Goal: Browse casually: Explore the website without a specific task or goal

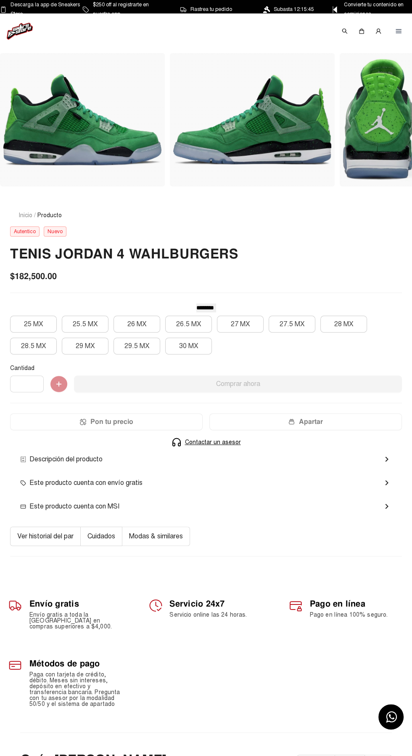
click at [94, 317] on button "25.5 MX" at bounding box center [85, 324] width 47 height 17
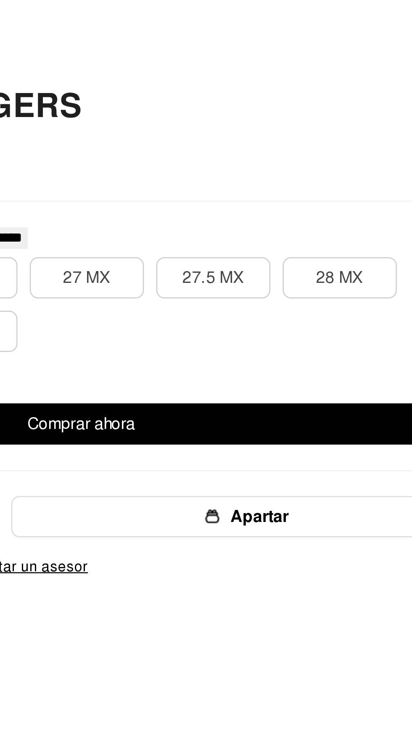
scroll to position [2, 0]
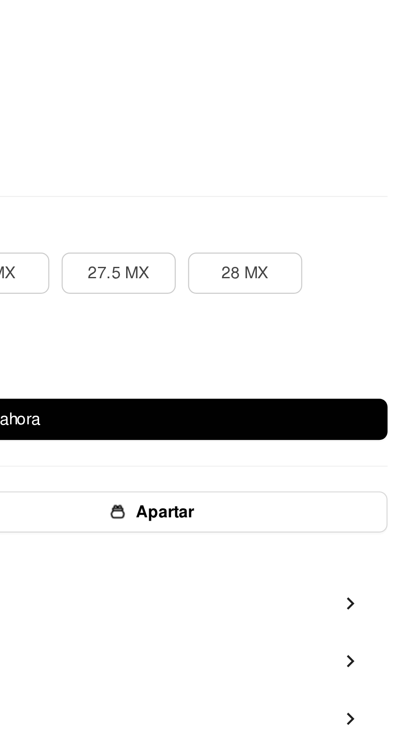
click at [356, 320] on button "28 MX" at bounding box center [344, 321] width 47 height 17
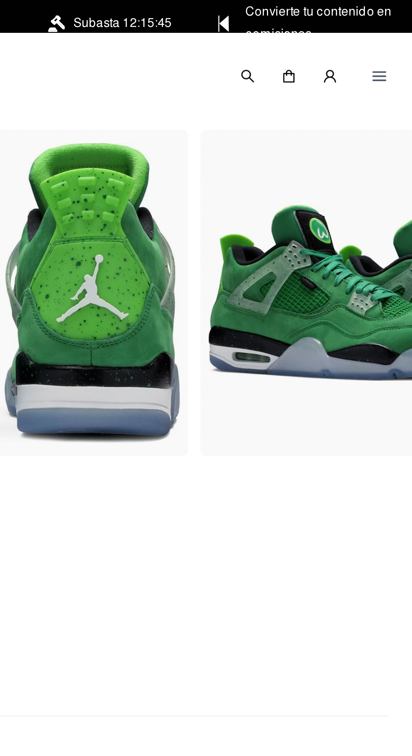
scroll to position [0, 263]
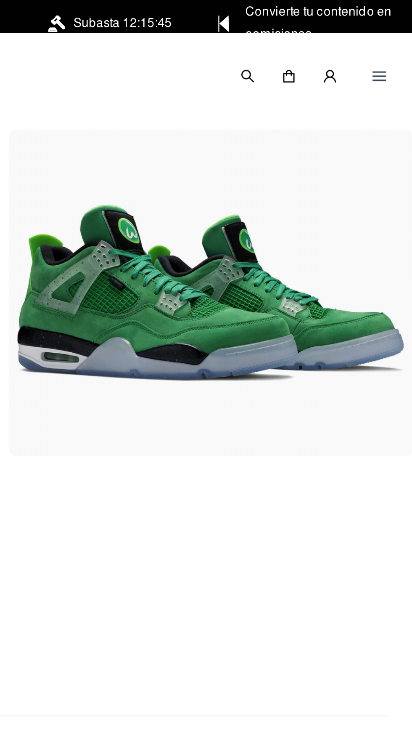
click at [394, 37] on div at bounding box center [398, 30] width 13 height 13
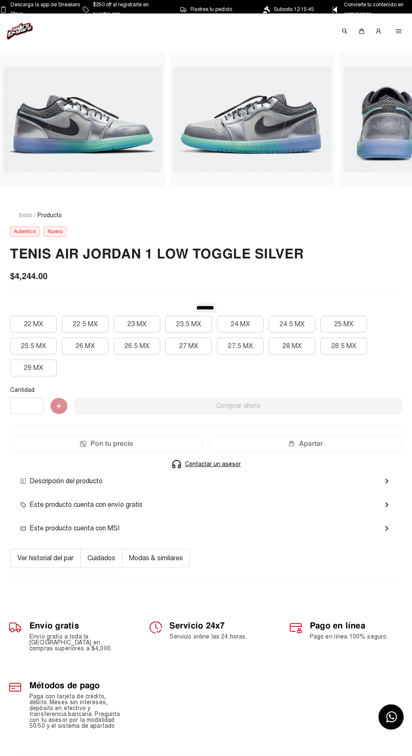
click at [313, 251] on h2 "Tenis Air Jordan 1 Low Toggle Silver" at bounding box center [206, 254] width 392 height 19
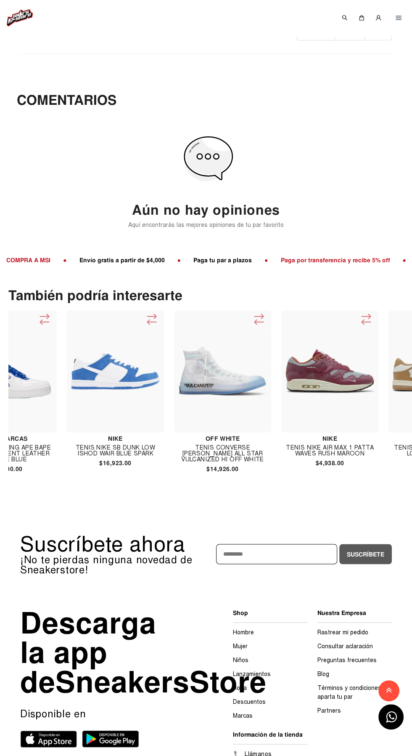
scroll to position [0, 268]
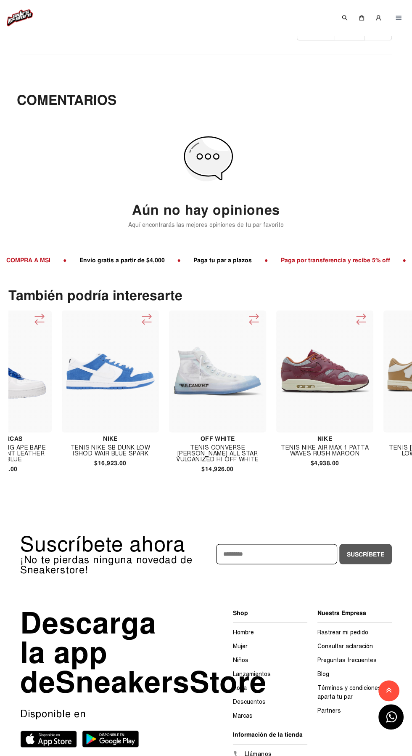
click at [209, 573] on div "Suscríbete ahora ¡No te pierdas ninguna novedad de Sneakerstore! Suscríbete" at bounding box center [206, 554] width 372 height 68
click at [231, 452] on h4 "TENIS CONVERSE [PERSON_NAME] ALL STAR VULCANIZED HI OFF WHITE" at bounding box center [217, 454] width 97 height 18
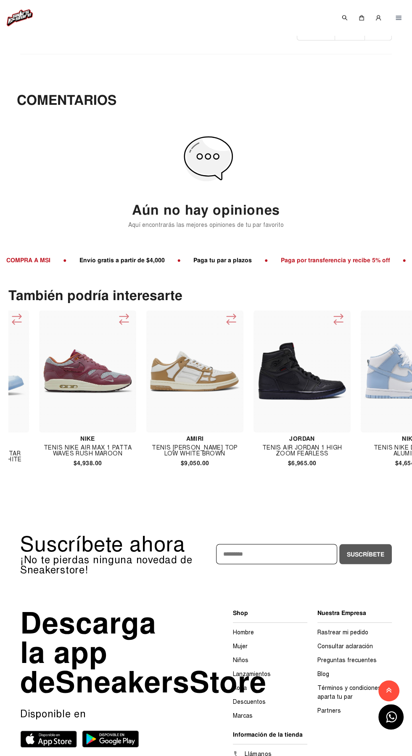
scroll to position [0, 516]
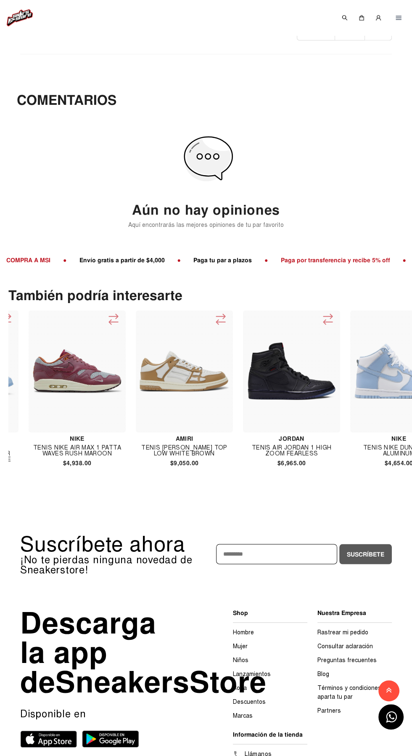
click at [308, 451] on h4 "Tenis Air Jordan 1 High Zoom Fearless" at bounding box center [291, 451] width 97 height 12
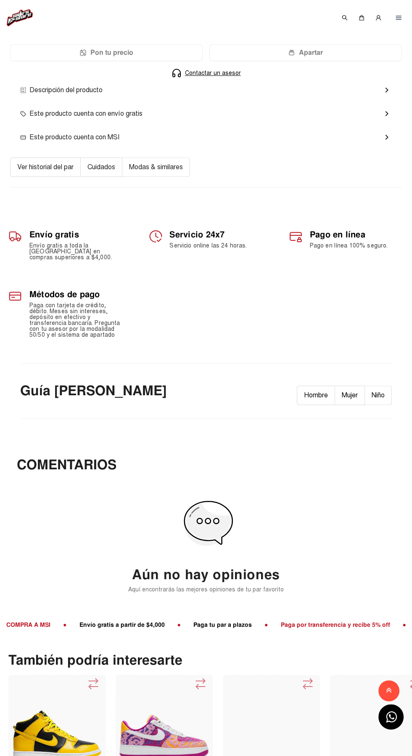
scroll to position [0, 1827]
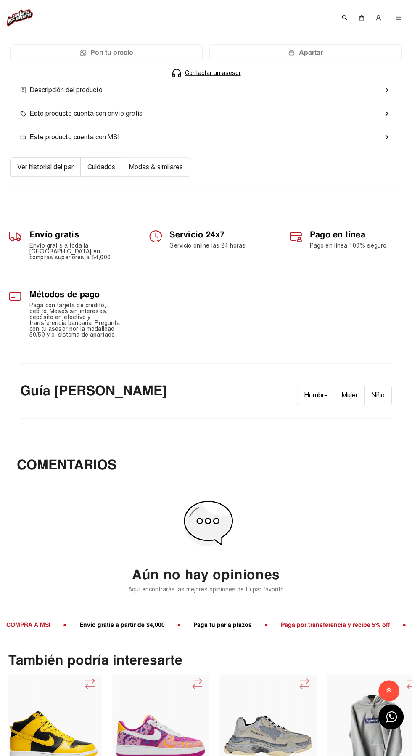
click at [291, 755] on div at bounding box center [268, 735] width 97 height 122
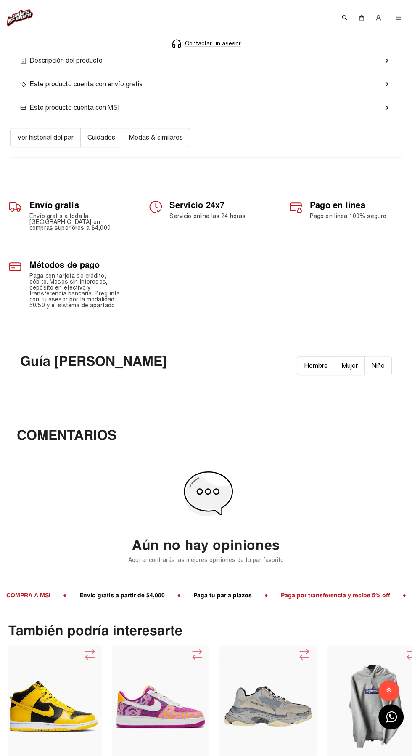
scroll to position [457, 0]
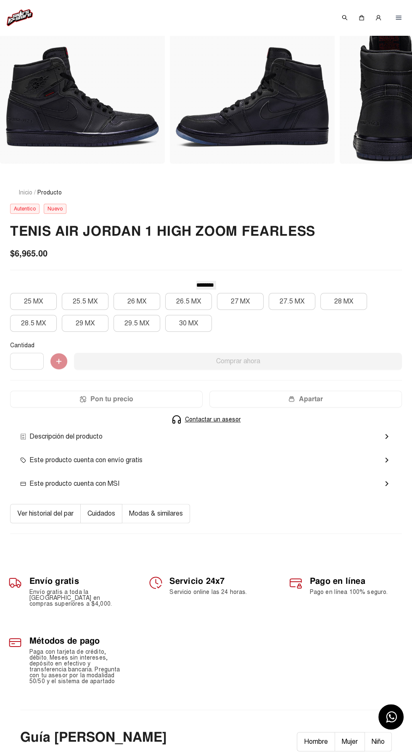
scroll to position [23, 0]
